Goal: Answer question/provide support

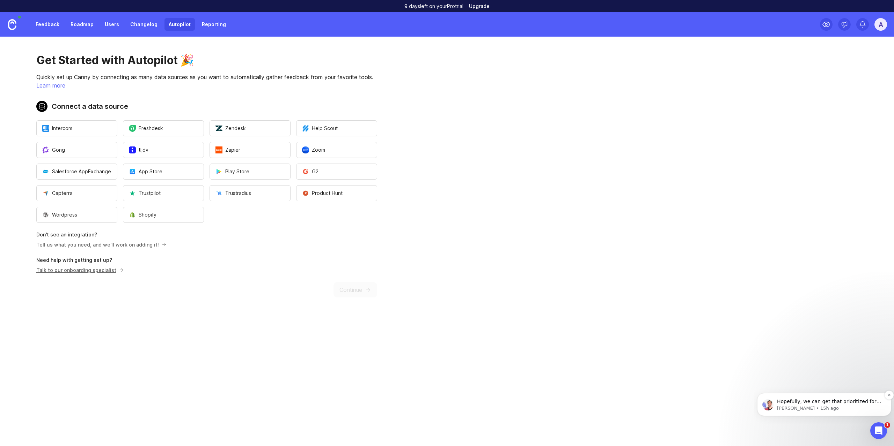
click at [866, 409] on p "[PERSON_NAME] • 15h ago" at bounding box center [829, 409] width 105 height 6
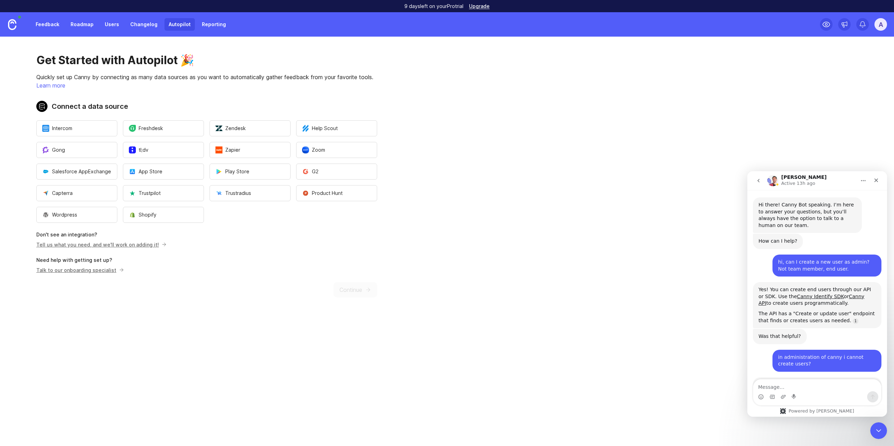
scroll to position [8, 0]
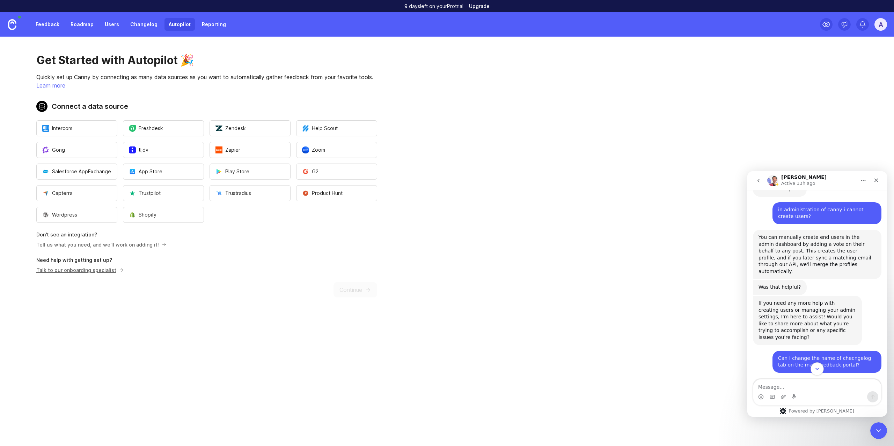
click at [820, 371] on button "Scroll to bottom" at bounding box center [816, 369] width 13 height 13
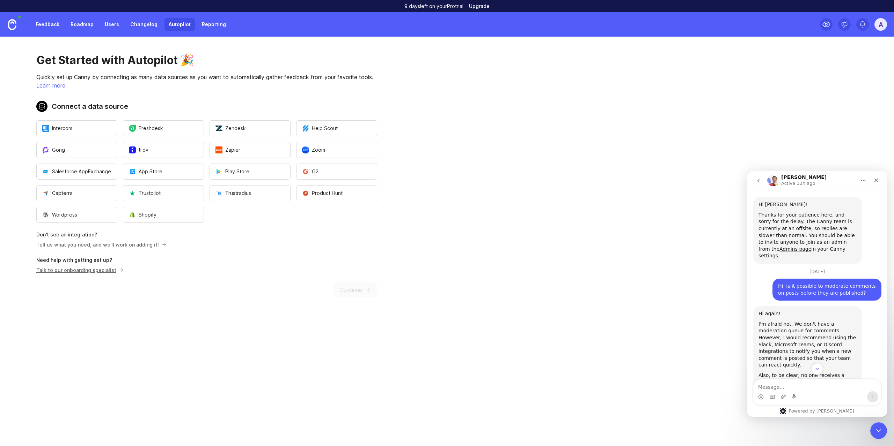
scroll to position [1221, 0]
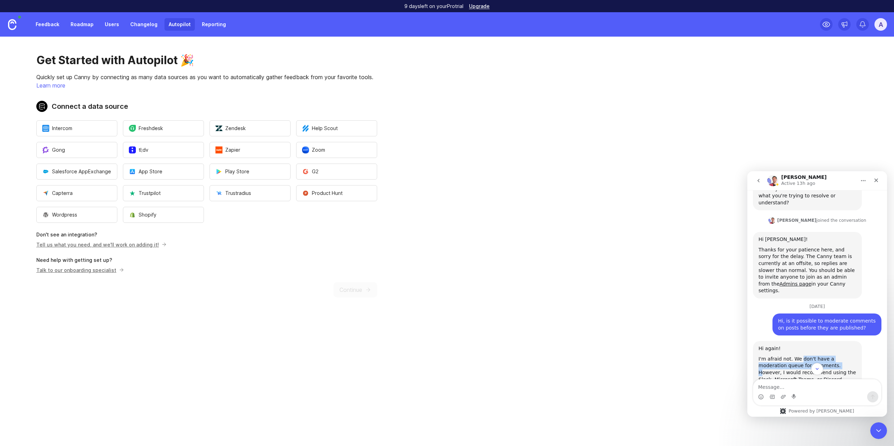
drag, startPoint x: 799, startPoint y: 270, endPoint x: 809, endPoint y: 279, distance: 13.9
click at [809, 356] on div "I'm afraid not. We don't have a moderation queue for comments. However, I would…" at bounding box center [807, 380] width 98 height 48
drag, startPoint x: 806, startPoint y: 278, endPoint x: 810, endPoint y: 285, distance: 8.6
click at [810, 356] on div "I'm afraid not. We don't have a moderation queue for comments. However, I would…" at bounding box center [807, 380] width 98 height 48
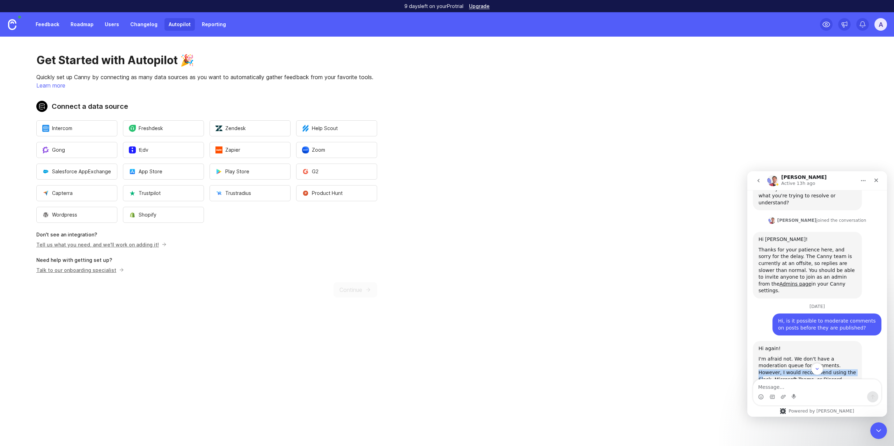
click at [811, 356] on div "I'm afraid not. We don't have a moderation queue for comments. However, I would…" at bounding box center [807, 380] width 98 height 48
drag, startPoint x: 806, startPoint y: 284, endPoint x: 812, endPoint y: 299, distance: 16.1
click at [812, 356] on div "I'm afraid not. We don't have a moderation queue for comments. However, I would…" at bounding box center [807, 380] width 98 height 48
drag, startPoint x: 809, startPoint y: 304, endPoint x: 805, endPoint y: 297, distance: 7.8
click at [805, 356] on div "I'm afraid not. We don't have a moderation queue for comments. However, I would…" at bounding box center [807, 380] width 98 height 48
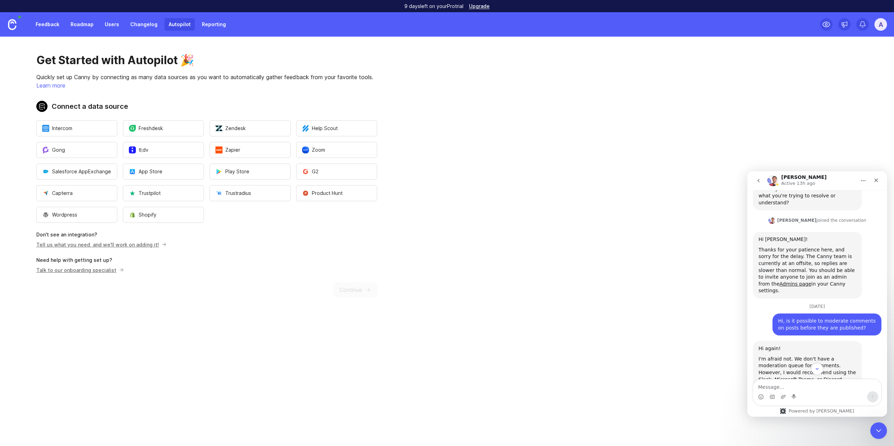
click at [805, 356] on div "I'm afraid not. We don't have a moderation queue for comments. However, I would…" at bounding box center [807, 380] width 98 height 48
click at [798, 356] on div "I'm afraid not. We don't have a moderation queue for comments. However, I would…" at bounding box center [807, 380] width 98 height 48
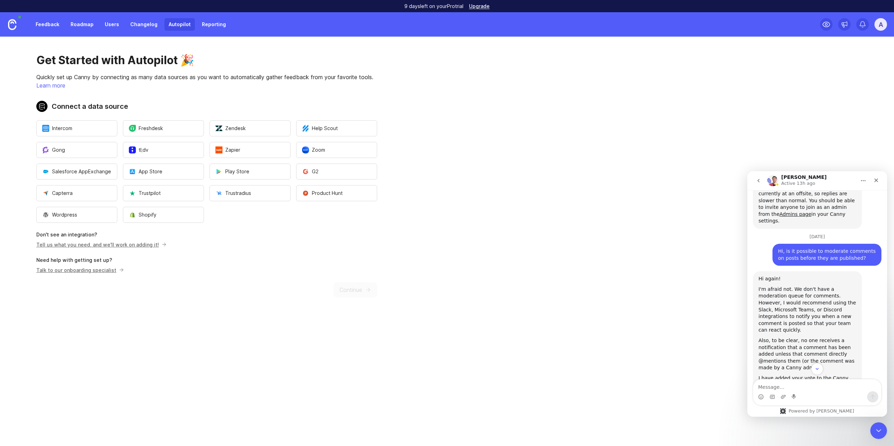
scroll to position [1326, 0]
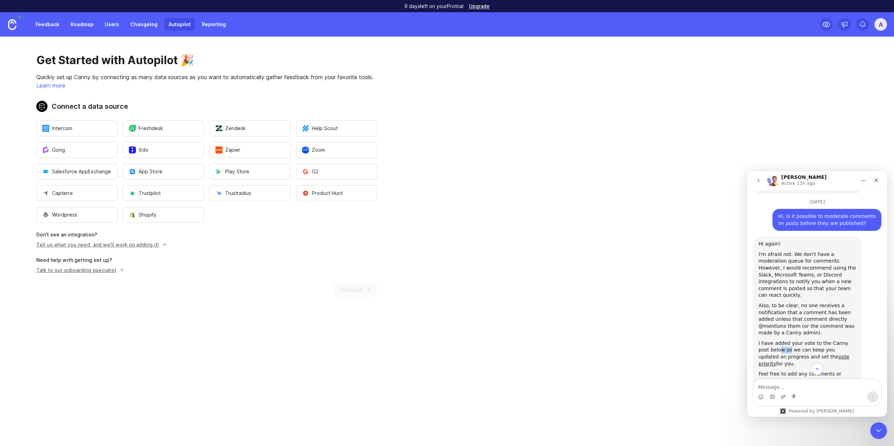
drag, startPoint x: 768, startPoint y: 253, endPoint x: 780, endPoint y: 257, distance: 12.4
click at [779, 340] on div "I have added your vote to the Canny post below so we can keep you updated on pr…" at bounding box center [807, 353] width 98 height 27
click at [780, 340] on div "I have added your vote to the Canny post below so we can keep you updated on pr…" at bounding box center [807, 353] width 98 height 27
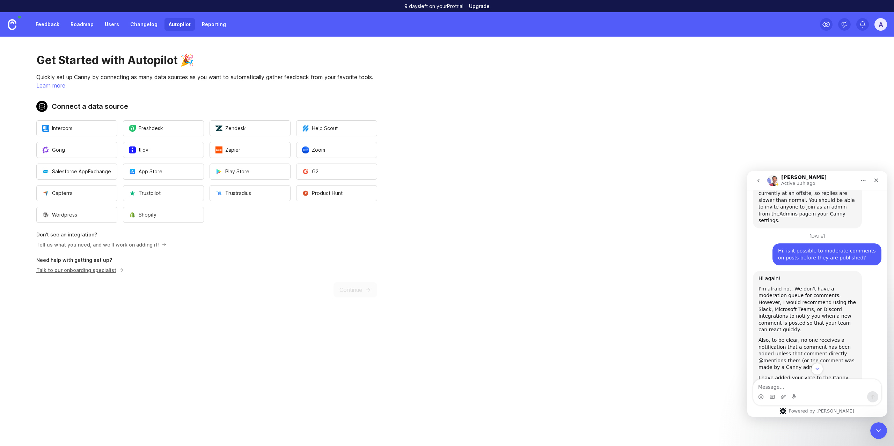
scroll to position [1263, 0]
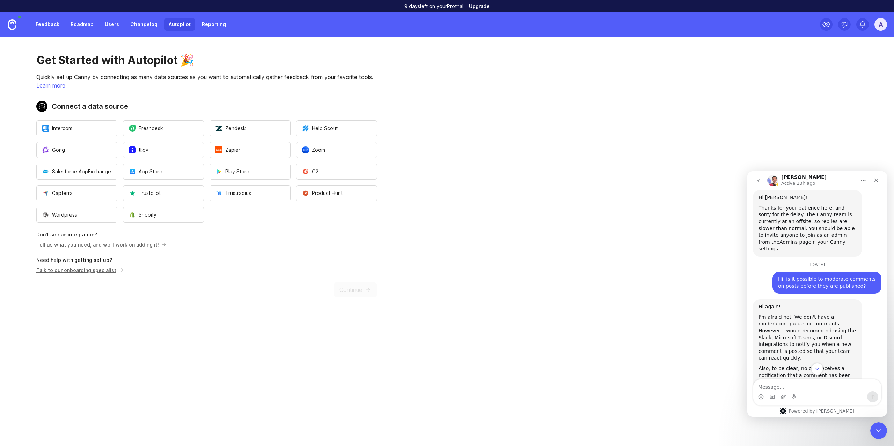
click at [811, 314] on div "I'm afraid not. We don't have a moderation queue for comments. However, I would…" at bounding box center [807, 338] width 98 height 48
drag, startPoint x: 811, startPoint y: 243, endPoint x: 785, endPoint y: 302, distance: 64.7
click at [785, 304] on div "Hi again! I'm afraid not. We don't have a moderation queue for comments. Howeve…" at bounding box center [807, 431] width 98 height 255
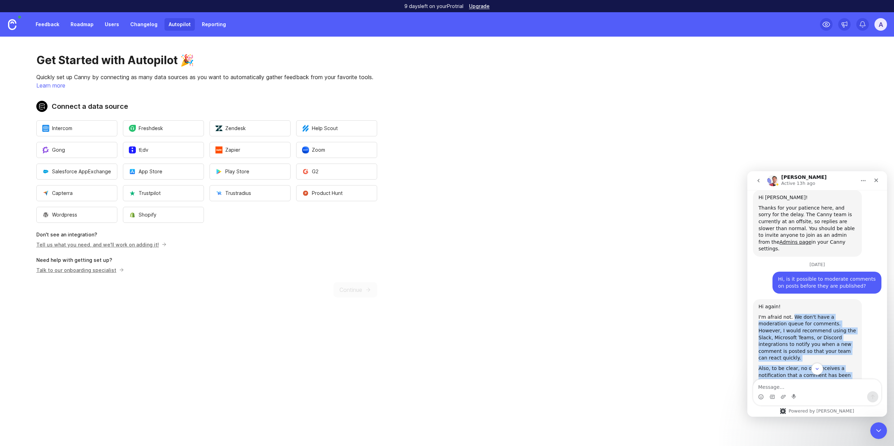
drag, startPoint x: 790, startPoint y: 228, endPoint x: 775, endPoint y: 301, distance: 73.7
click at [775, 304] on div "Hi again! I'm afraid not. We don't have a moderation queue for comments. Howeve…" at bounding box center [807, 431] width 98 height 255
copy div "We don't have a moderation queue for comments. However, I would recommend using…"
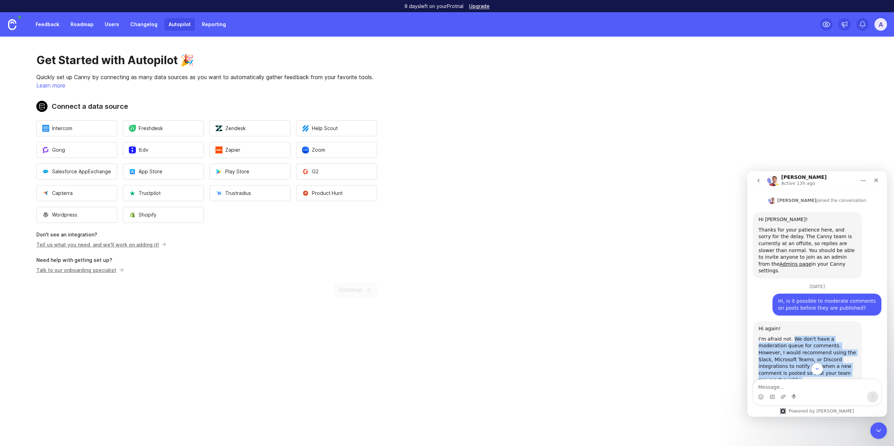
scroll to position [1228, 0]
